Goal: Navigation & Orientation: Find specific page/section

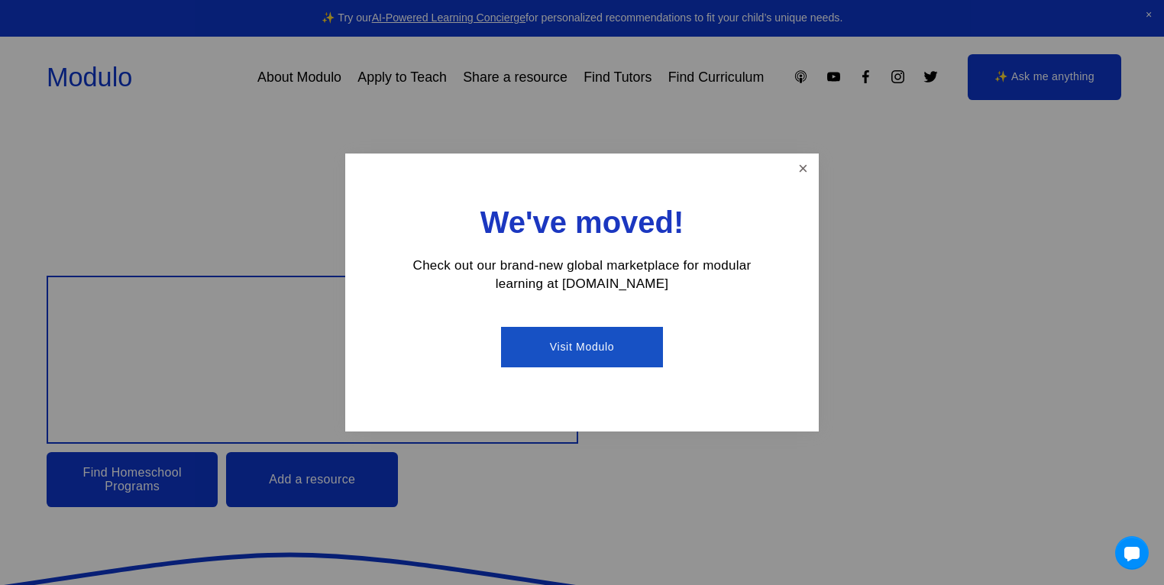
click at [786, 155] on div "We've moved! Check out our brand-new global marketplace for modular learning at…" at bounding box center [582, 293] width 474 height 279
click at [791, 161] on link "Close" at bounding box center [803, 169] width 27 height 27
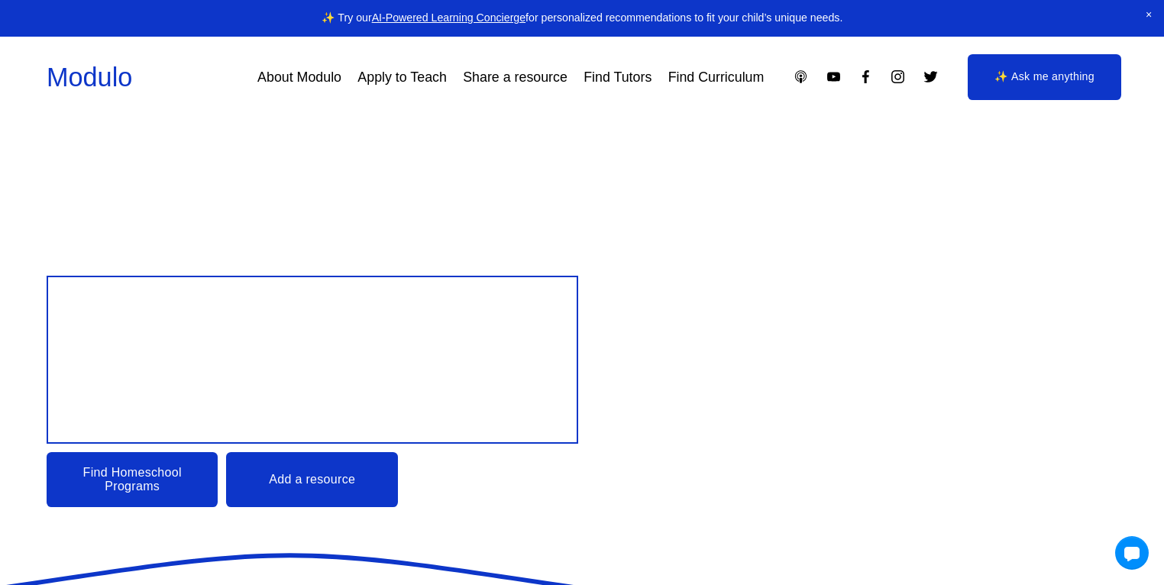
click at [649, 87] on link "Find Tutors" at bounding box center [618, 77] width 68 height 28
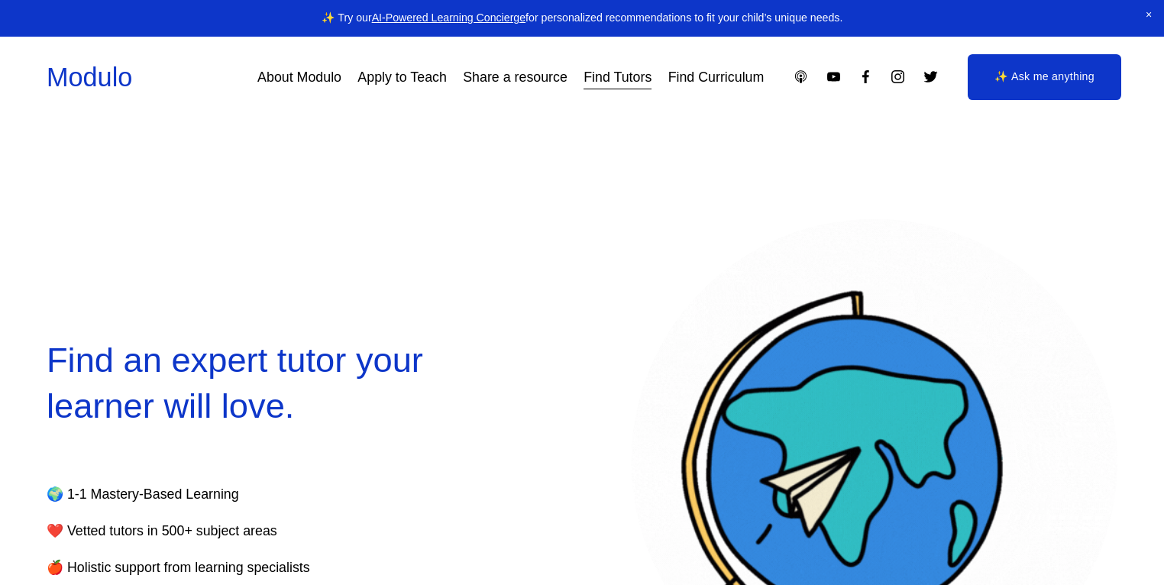
select select "**"
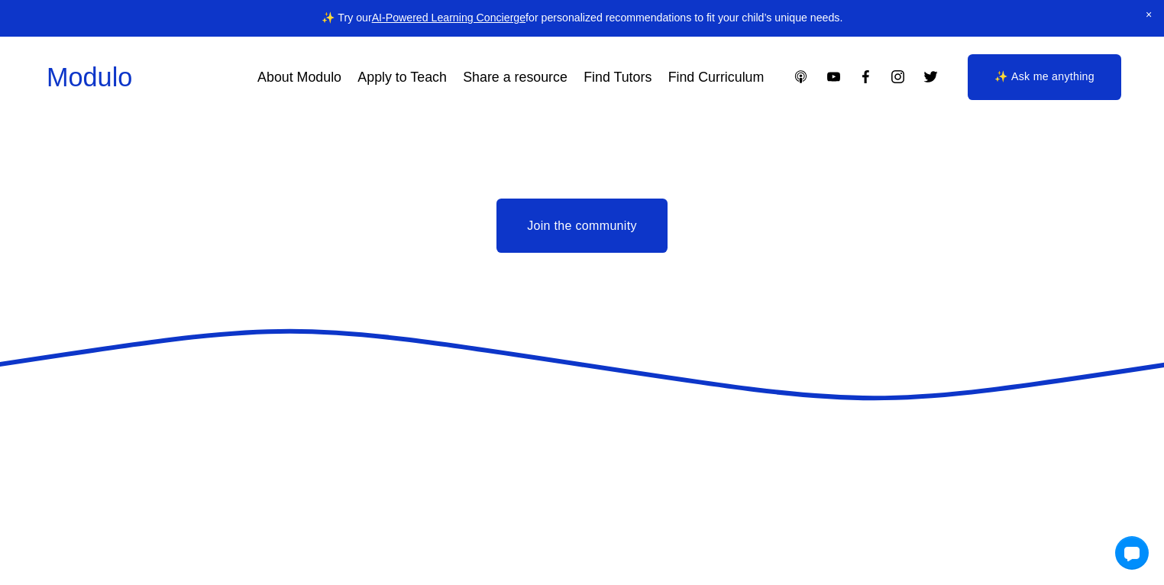
scroll to position [3658, 0]
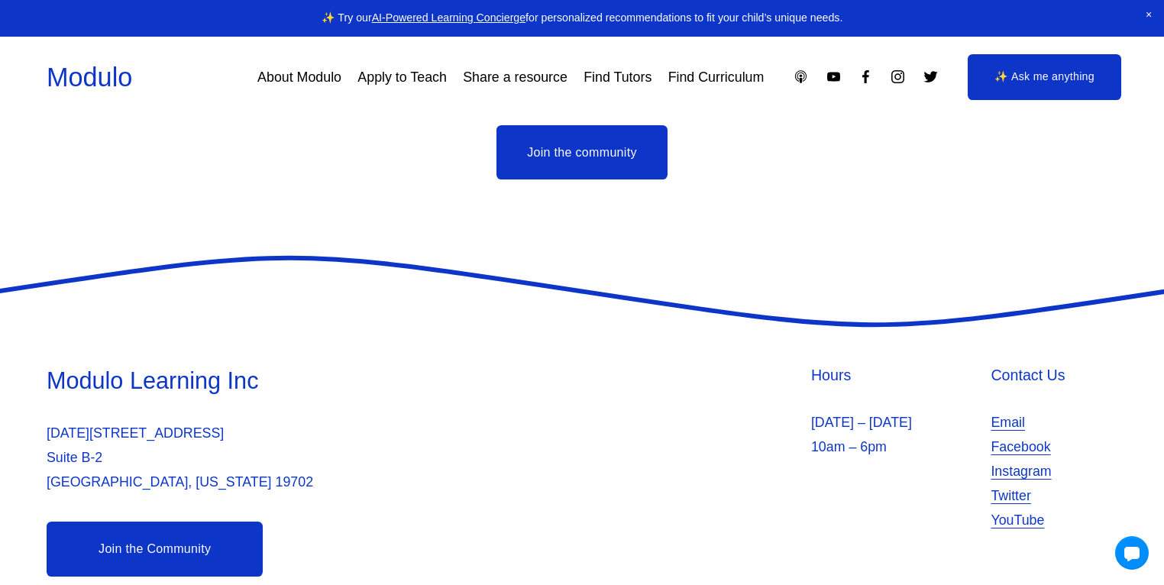
click at [1009, 435] on link "Facebook" at bounding box center [1021, 447] width 60 height 24
click at [1037, 459] on link "Instagram" at bounding box center [1021, 471] width 60 height 24
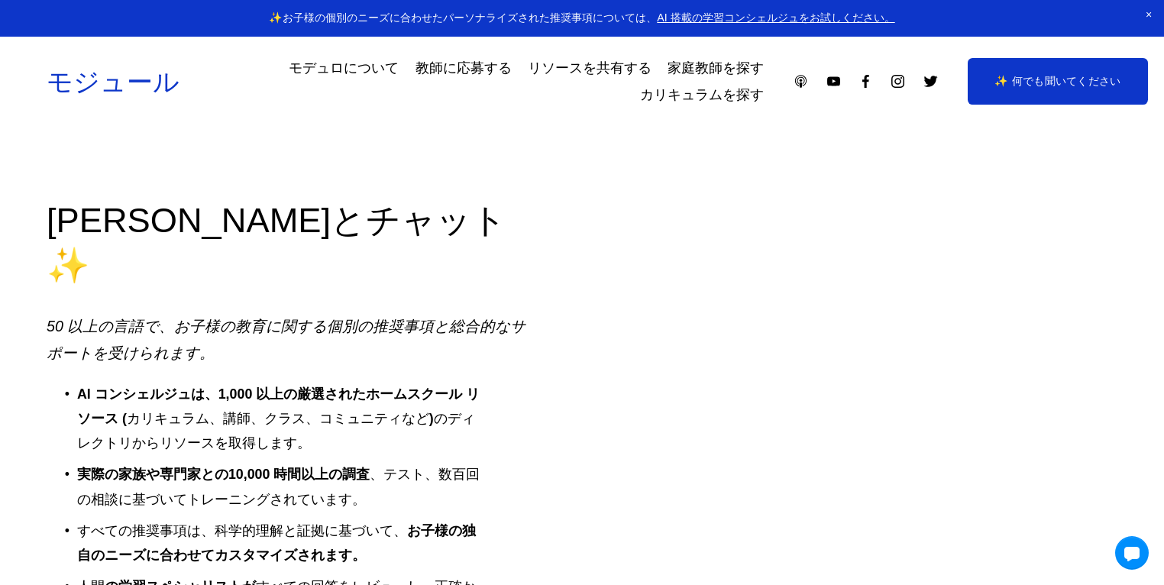
scroll to position [2313, 0]
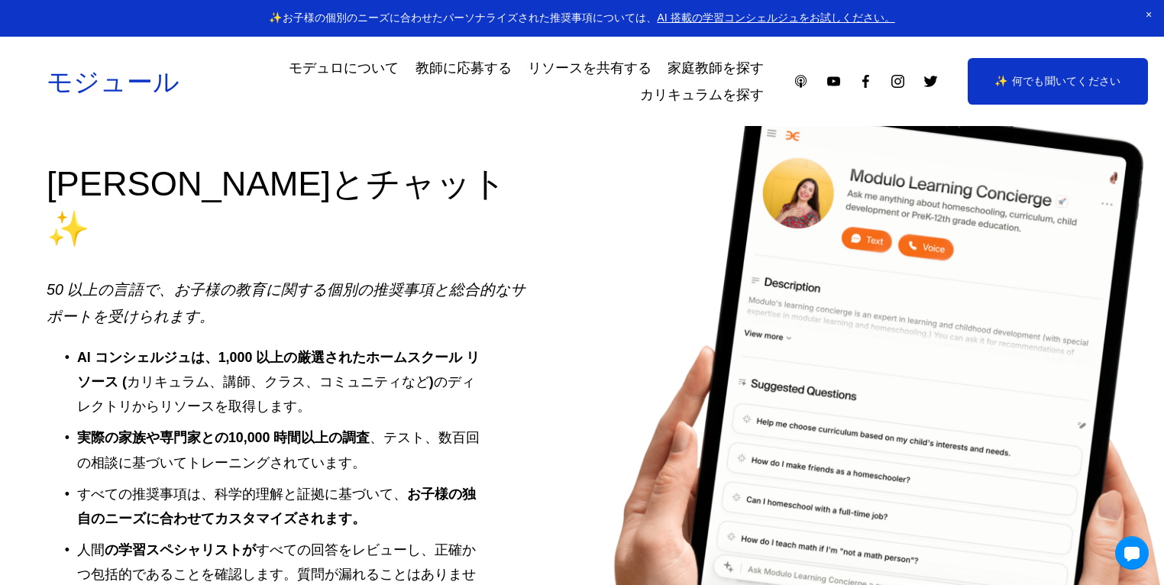
click at [684, 99] on font "カリキュラムを探す" at bounding box center [702, 94] width 124 height 15
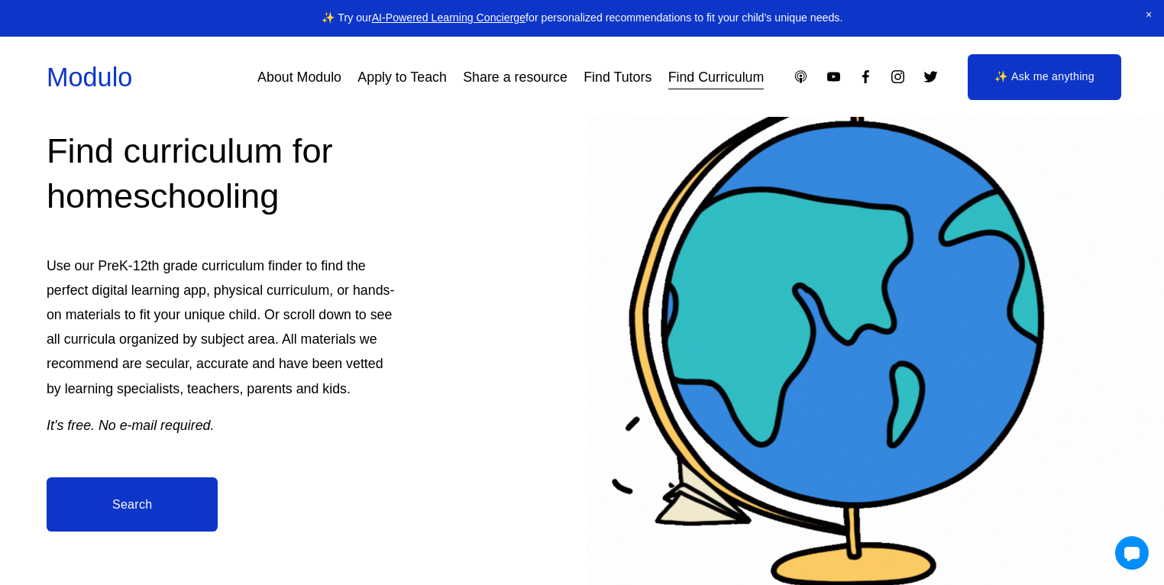
scroll to position [154, 0]
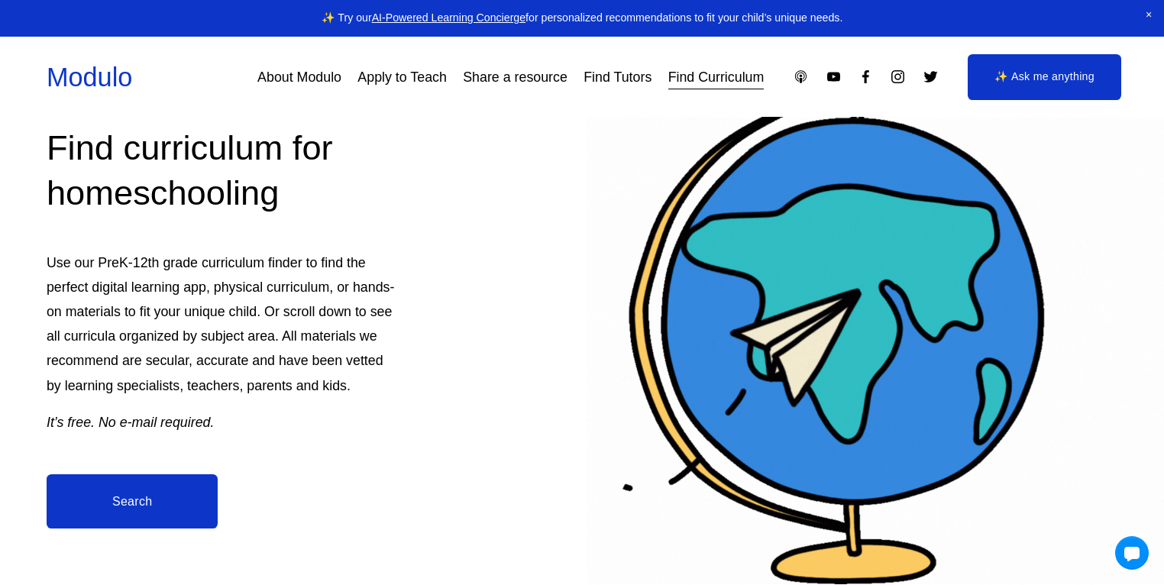
click at [164, 523] on link "Search" at bounding box center [133, 501] width 172 height 54
